Goal: Task Accomplishment & Management: Use online tool/utility

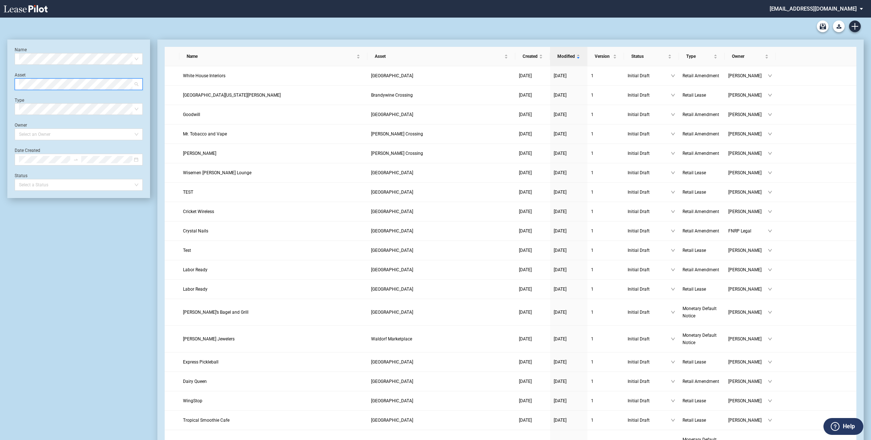
click at [138, 83] on span at bounding box center [78, 84] width 119 height 11
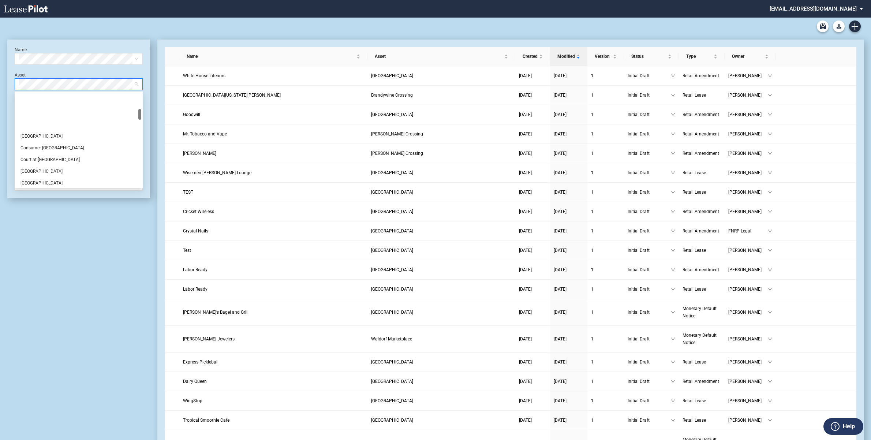
scroll to position [137, 0]
click at [68, 103] on div "Consumer [GEOGRAPHIC_DATA]" at bounding box center [79, 101] width 116 height 7
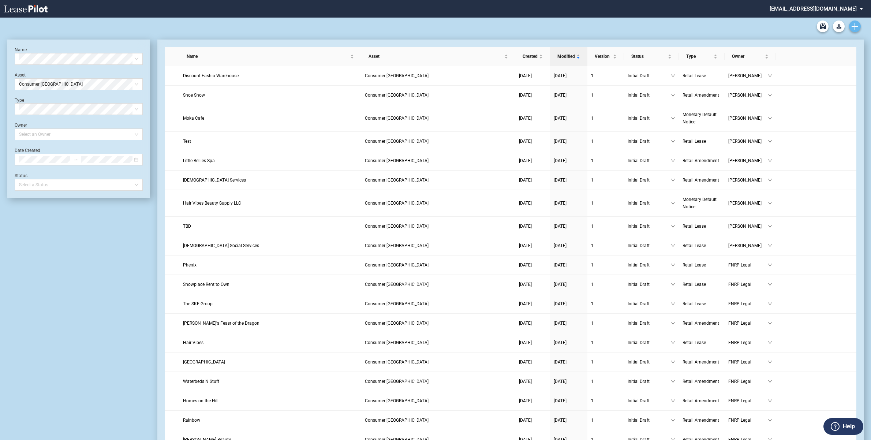
click at [854, 27] on icon "Create new document" at bounding box center [855, 26] width 7 height 7
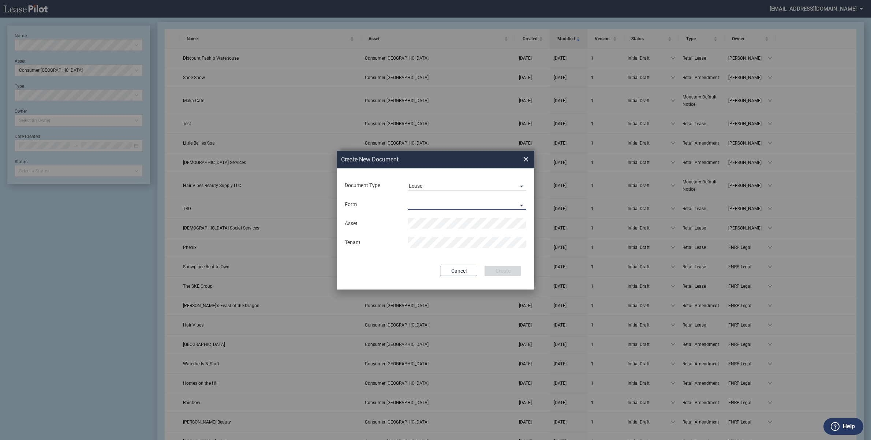
click at [421, 198] on md-input-container "Form Retail Lease Monetary Default Notice" at bounding box center [435, 204] width 183 height 12
click at [519, 201] on md-select "Retail Lease Monetary Default Notice" at bounding box center [467, 204] width 118 height 11
click at [518, 200] on md-option "Retail Lease" at bounding box center [468, 205] width 130 height 18
click at [518, 182] on md-select-value "Lease" at bounding box center [467, 185] width 118 height 11
click at [436, 203] on div "Amendment" at bounding box center [424, 204] width 31 height 8
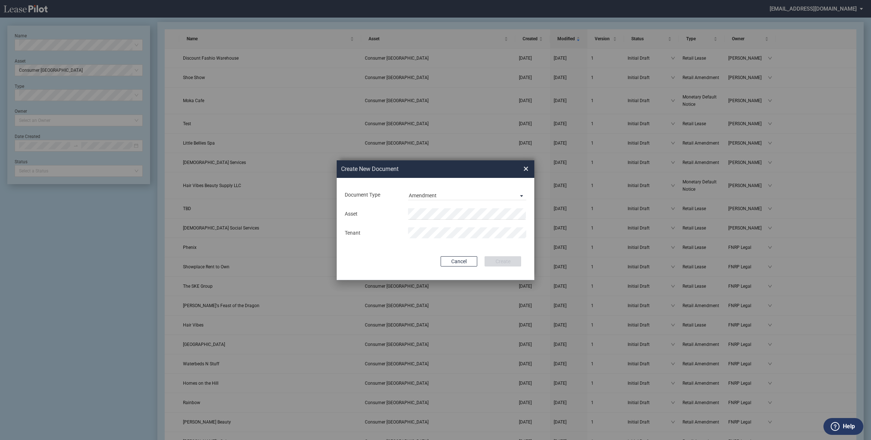
click at [489, 208] on md-input-container "Asset" at bounding box center [435, 214] width 183 height 12
click at [416, 262] on div "Cancel Create" at bounding box center [435, 261] width 171 height 10
click at [372, 216] on div "Asset Clear" at bounding box center [436, 213] width 190 height 11
click at [372, 216] on div "Asset" at bounding box center [372, 214] width 63 height 7
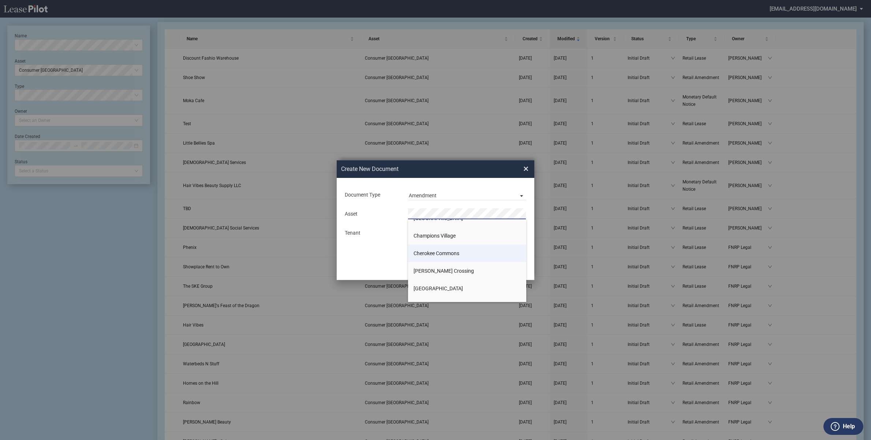
scroll to position [92, 0]
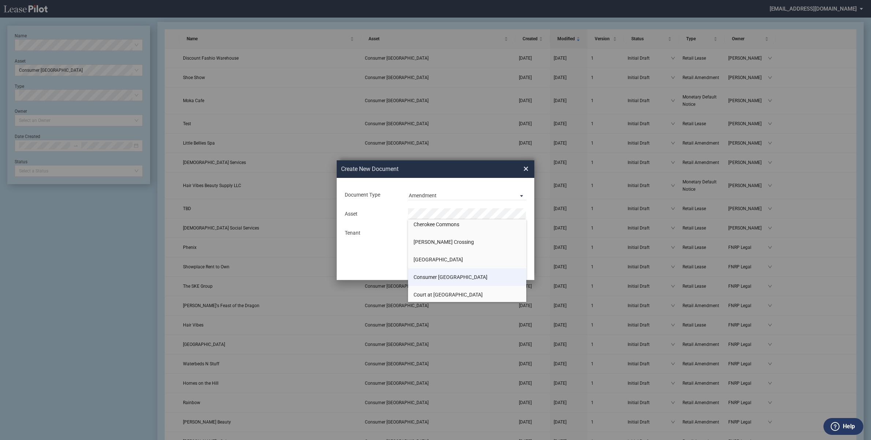
click at [457, 276] on span "Consumer [GEOGRAPHIC_DATA]" at bounding box center [451, 277] width 74 height 6
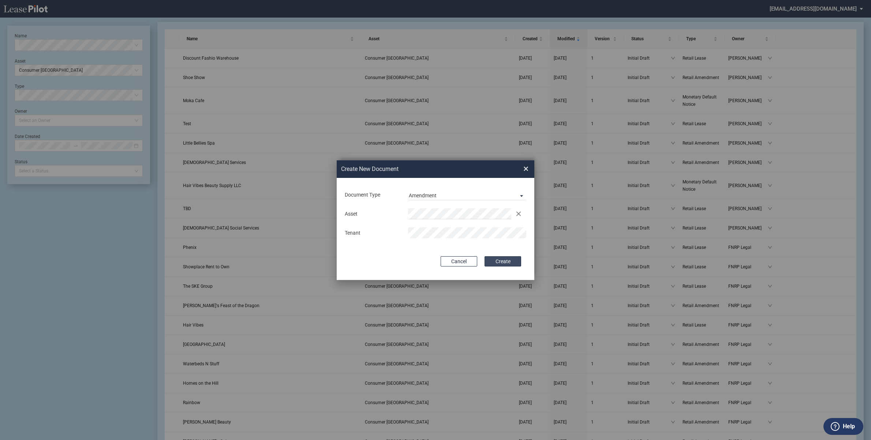
click at [506, 264] on button "Create" at bounding box center [503, 261] width 37 height 10
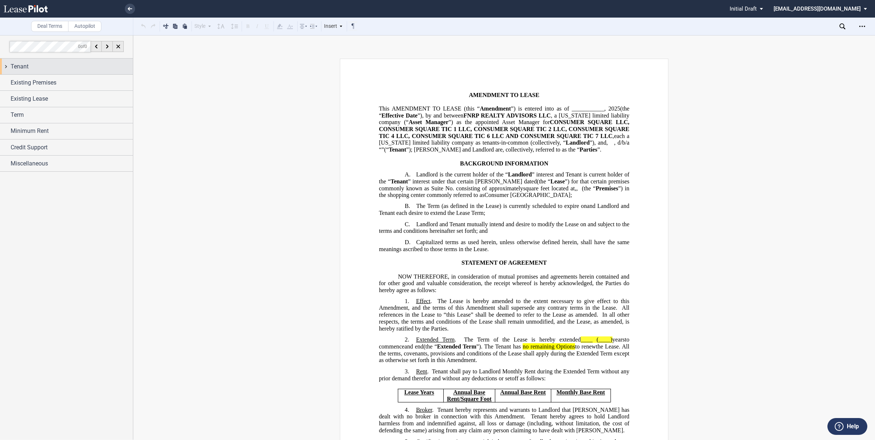
click at [5, 67] on div "Tenant" at bounding box center [66, 67] width 133 height 16
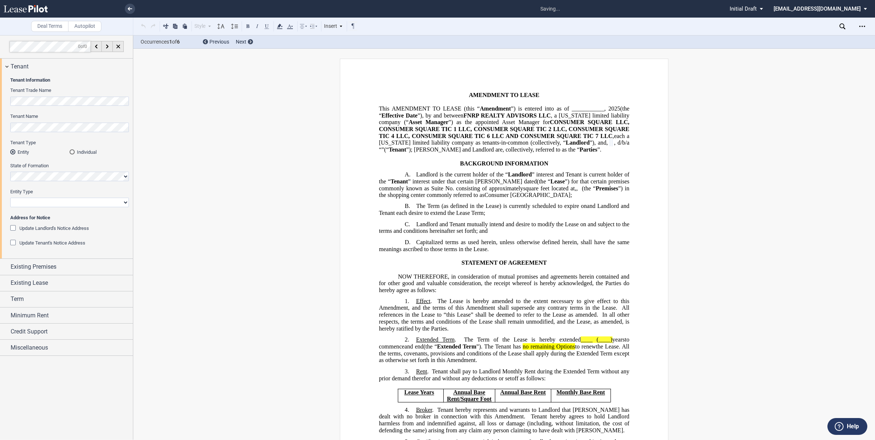
click at [43, 201] on select "Corporation Limited Liability Company General Partnership Limited Partnership O…" at bounding box center [69, 203] width 119 height 10
select select "limited liability company"
click at [10, 198] on select "Corporation Limited Liability Company General Partnership Limited Partnership O…" at bounding box center [69, 203] width 119 height 10
click at [9, 266] on div "Existing Premises" at bounding box center [66, 267] width 133 height 16
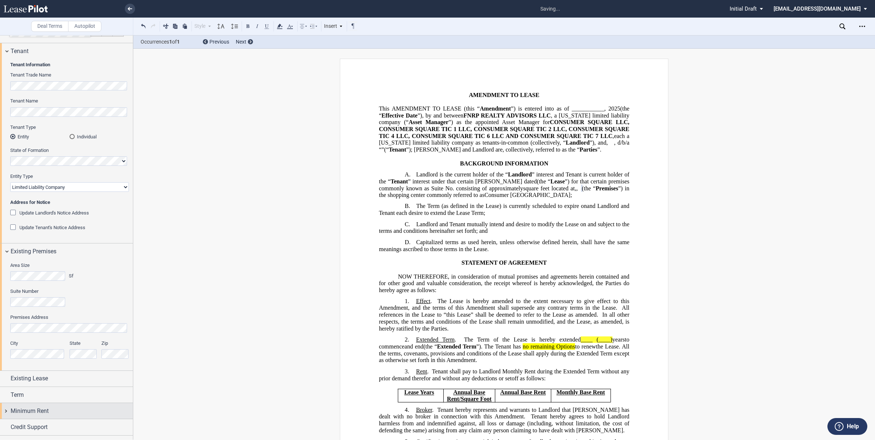
scroll to position [28, 0]
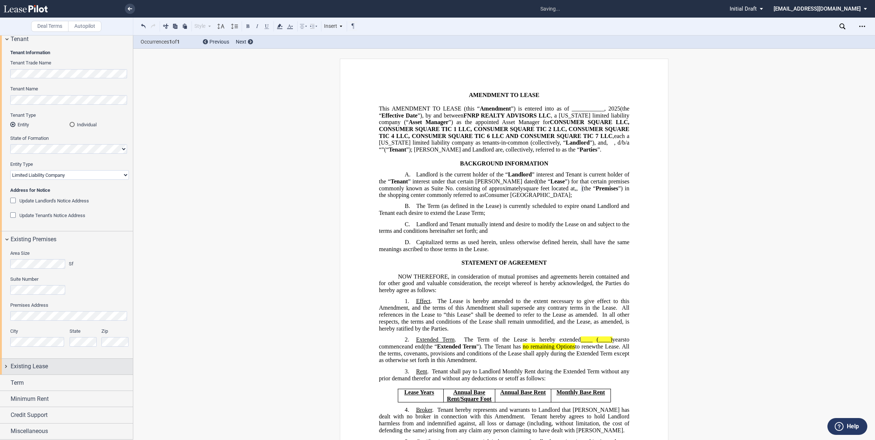
click at [5, 367] on div "Existing Lease" at bounding box center [66, 367] width 133 height 16
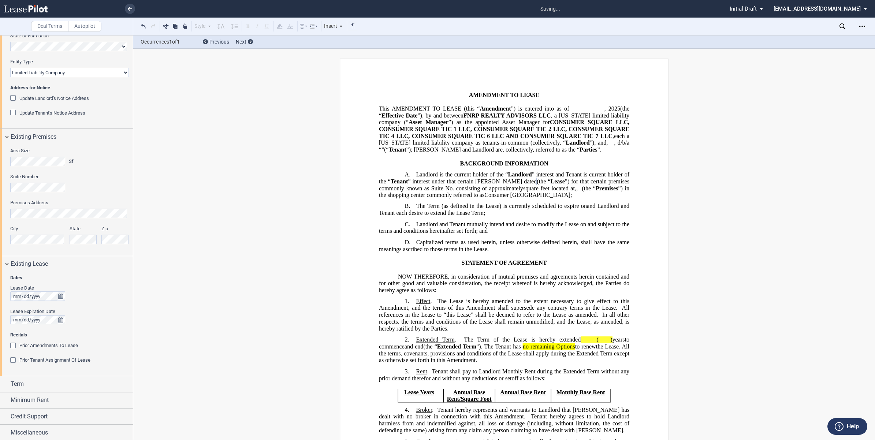
scroll to position [132, 0]
click at [4, 383] on div "Term" at bounding box center [66, 383] width 133 height 16
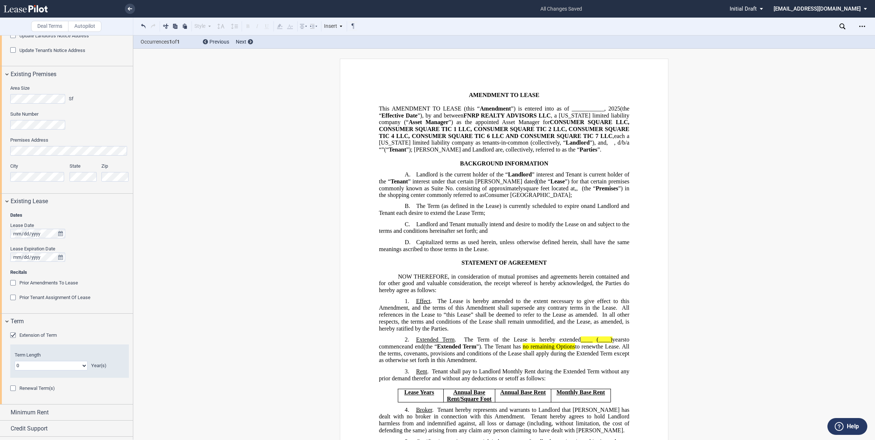
scroll to position [205, 0]
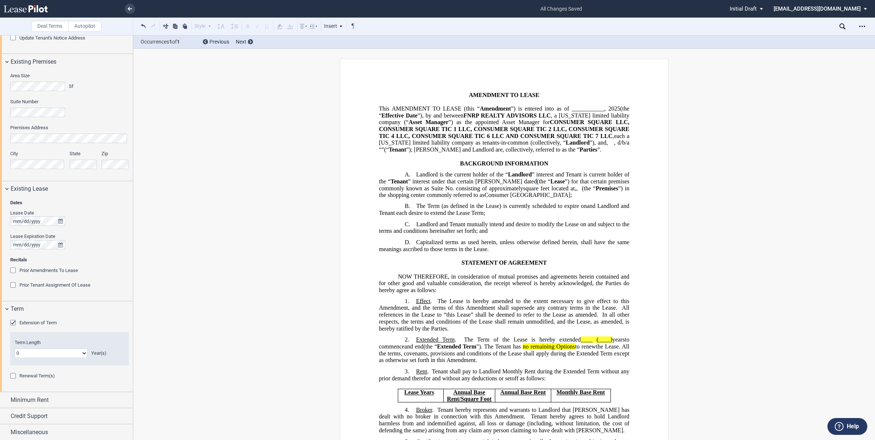
click at [12, 320] on div "Extension of Term" at bounding box center [13, 323] width 7 height 7
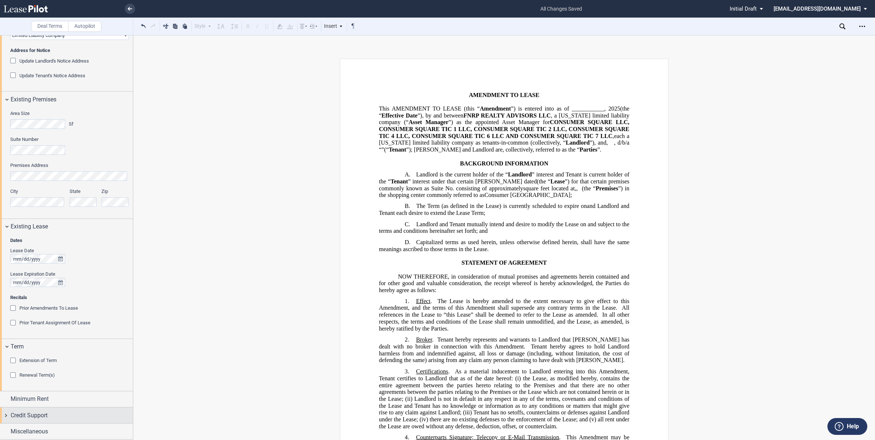
click at [6, 412] on div "Credit Support" at bounding box center [66, 416] width 133 height 16
click at [11, 427] on div "Existing Guarantor" at bounding box center [13, 428] width 7 height 7
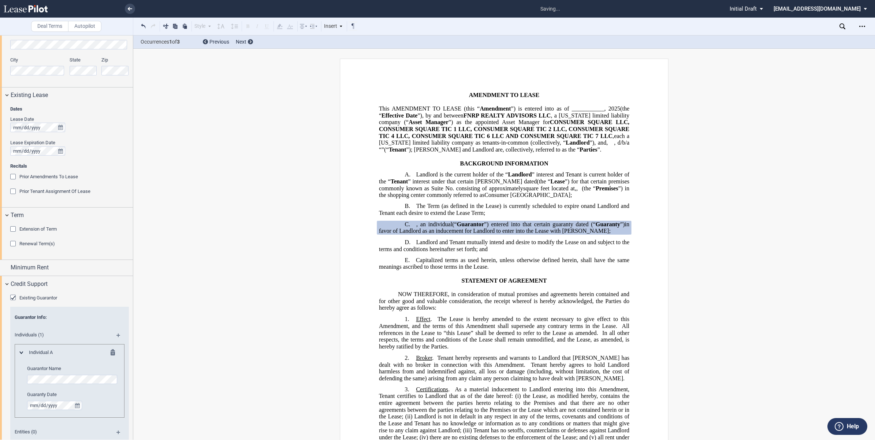
scroll to position [304, 0]
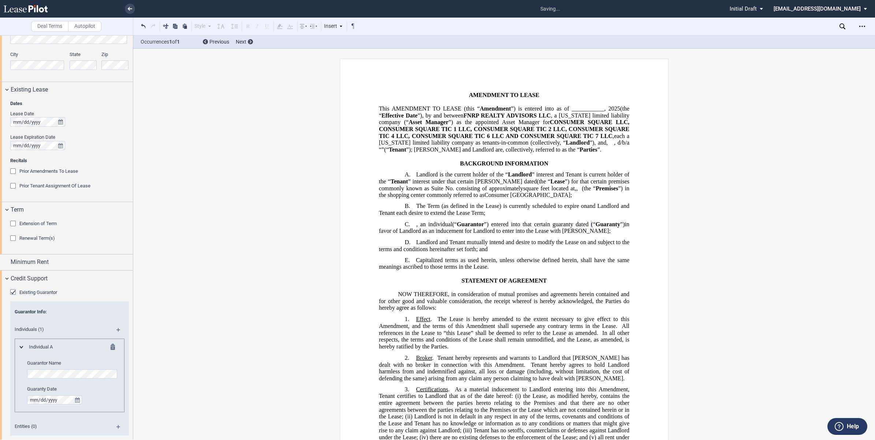
click at [118, 329] on md-icon at bounding box center [121, 332] width 10 height 9
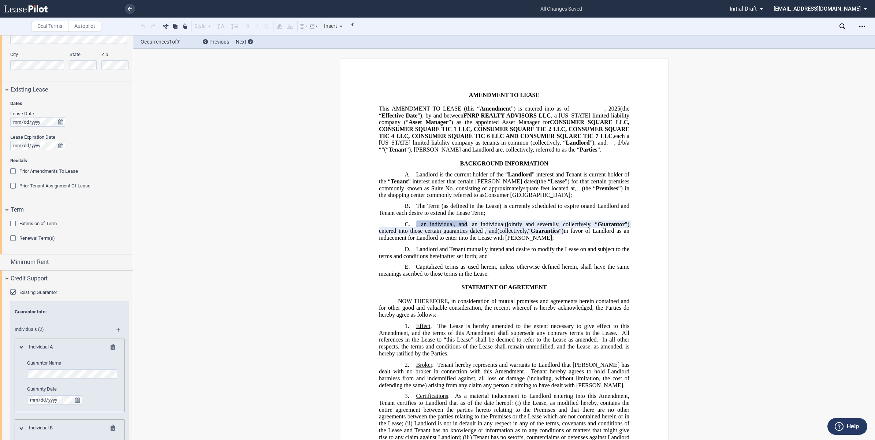
scroll to position [425, 0]
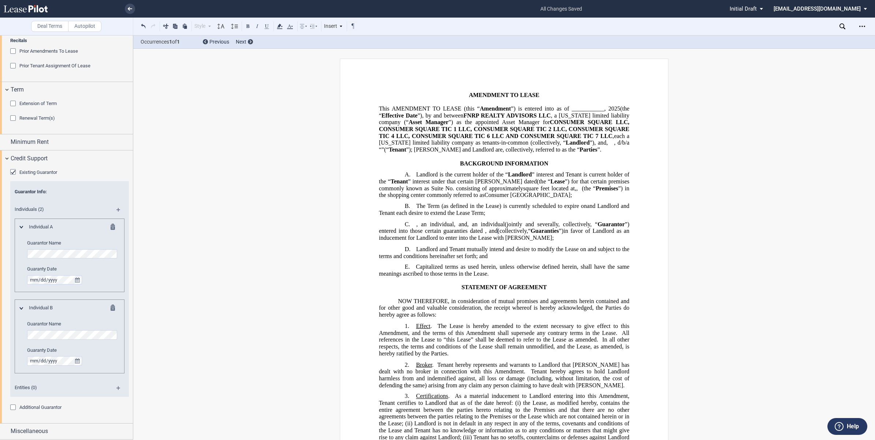
click at [4, 431] on div "Miscellaneous" at bounding box center [66, 432] width 133 height 16
drag, startPoint x: 130, startPoint y: 375, endPoint x: 129, endPoint y: 399, distance: 25.0
click at [125, 411] on div "Existing Guarantor Guarantor Info : Individuals (2) Individual A Guarantor Name…" at bounding box center [66, 293] width 133 height 257
drag, startPoint x: 130, startPoint y: 376, endPoint x: 125, endPoint y: 407, distance: 31.5
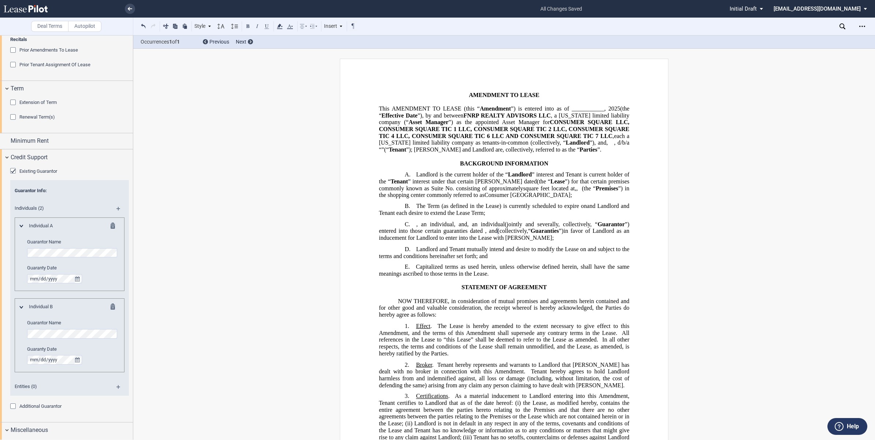
click at [125, 415] on div "Existing Guarantor Guarantor Info : Individuals (2) Individual A Guarantor Name…" at bounding box center [66, 293] width 133 height 257
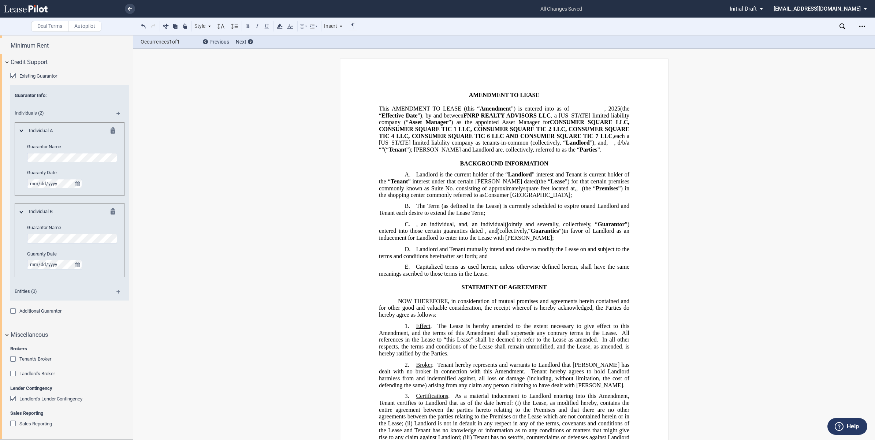
scroll to position [522, 0]
click at [11, 398] on div "Landlord's Lender Contingency" at bounding box center [13, 399] width 7 height 7
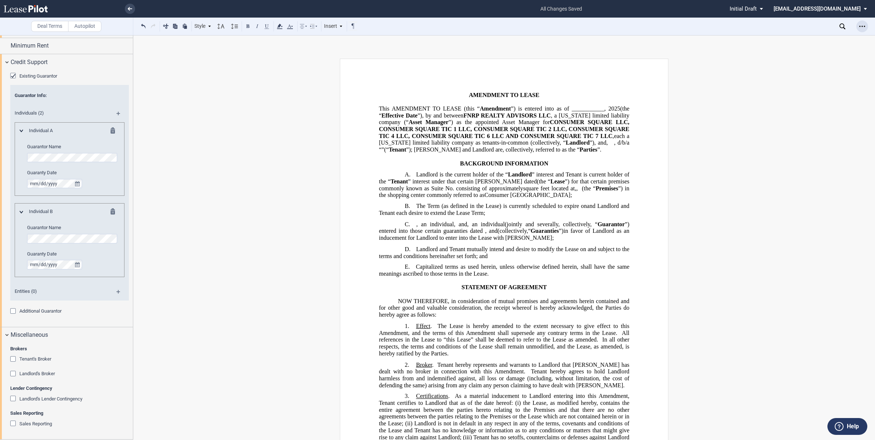
click at [863, 26] on use "Open Lease options menu" at bounding box center [862, 26] width 6 height 1
click at [789, 39] on div "Download" at bounding box center [819, 39] width 89 height 6
